Goal: Find specific page/section: Find specific page/section

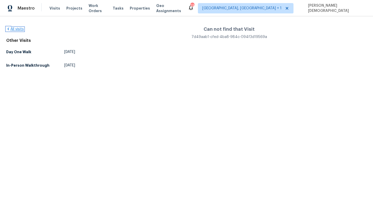
click at [9, 29] on icon at bounding box center [8, 29] width 4 height 4
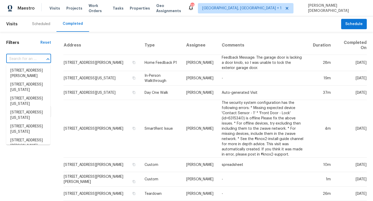
click at [35, 59] on input "text" at bounding box center [21, 59] width 30 height 8
paste input "[STREET_ADDRESS][US_STATE]"
type input "[STREET_ADDRESS][US_STATE]"
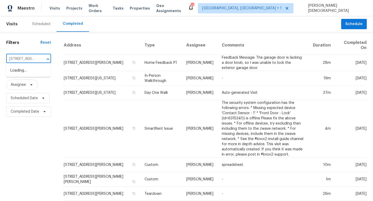
scroll to position [0, 34]
click at [21, 74] on li "623 N 62nd Pl, Kansas City, KS 66102" at bounding box center [28, 74] width 44 height 14
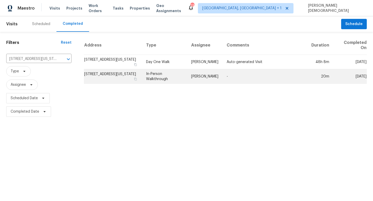
click at [108, 74] on td "623 N 62nd Pl, Kansas City, KS 66102" at bounding box center [113, 76] width 58 height 15
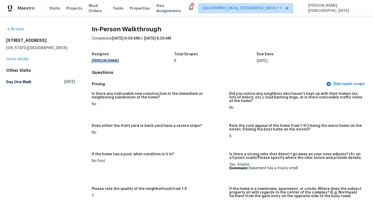
drag, startPoint x: 116, startPoint y: 60, endPoint x: 88, endPoint y: 60, distance: 27.5
copy div "Joshua Beatty"
